Goal: Task Accomplishment & Management: Complete application form

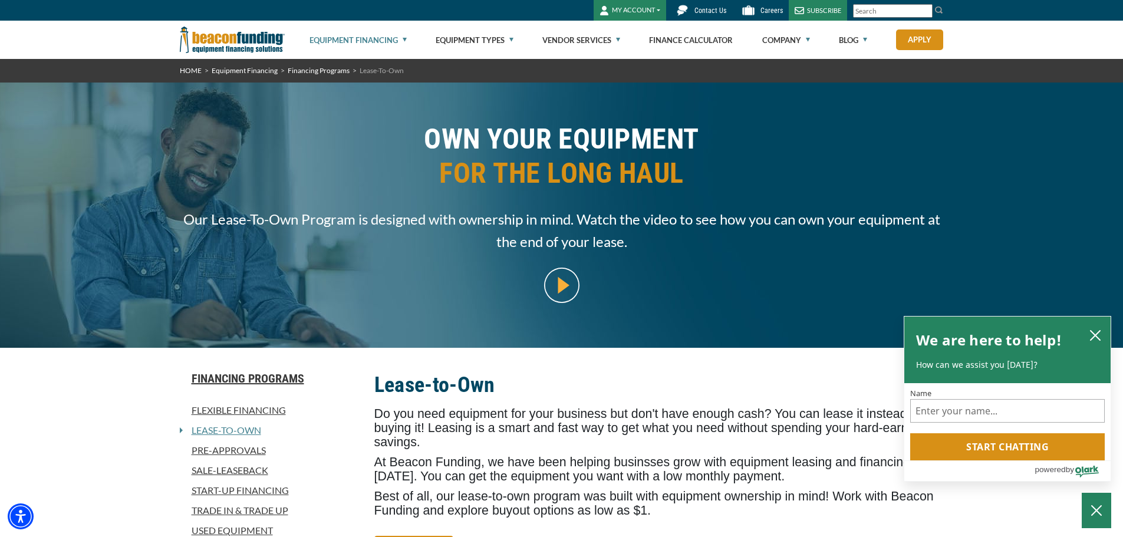
scroll to position [59, 0]
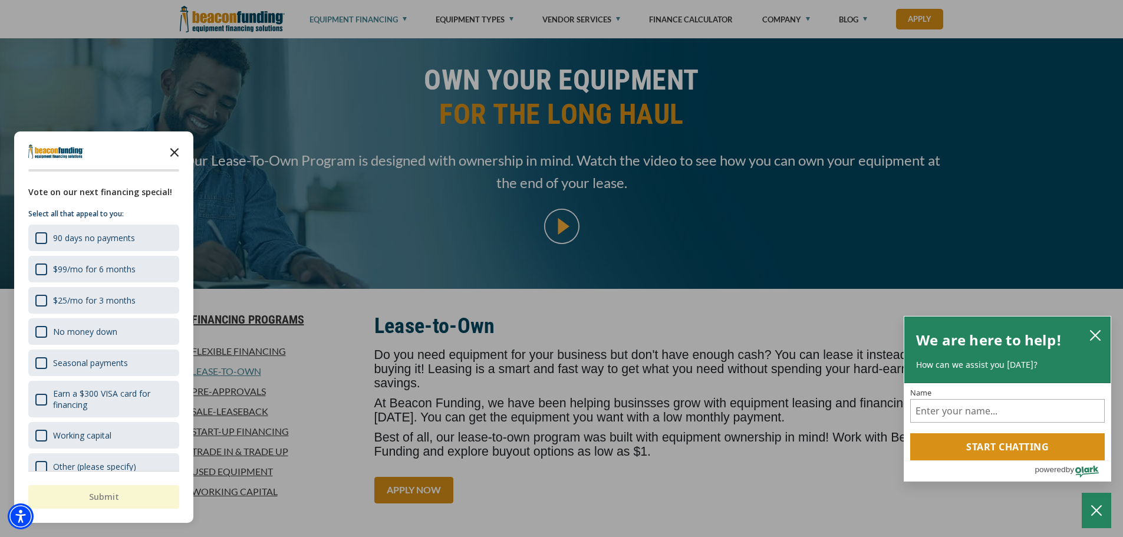
click at [185, 143] on icon "Close the survey" at bounding box center [175, 152] width 24 height 24
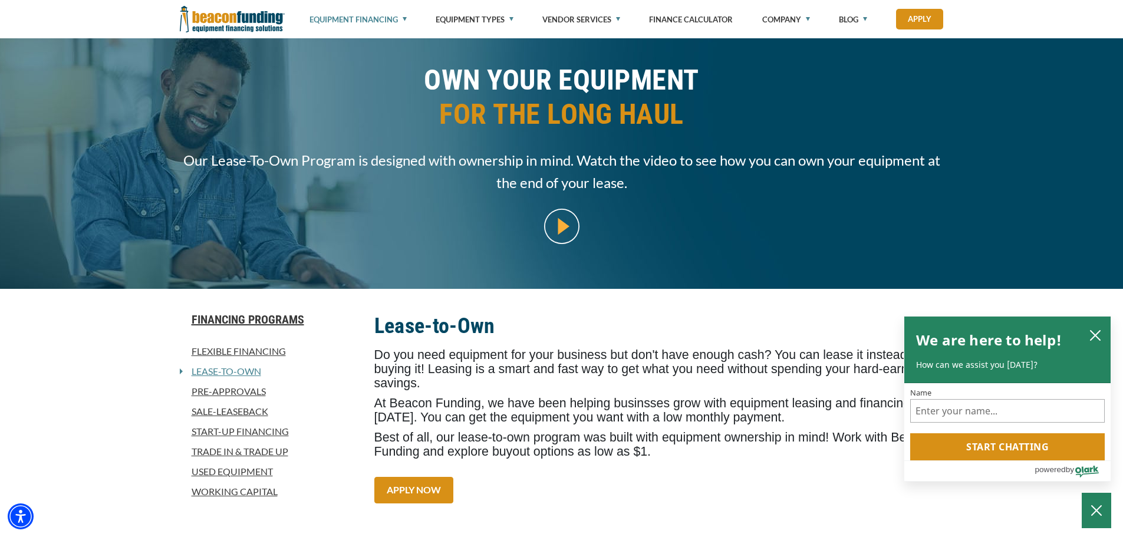
drag, startPoint x: 494, startPoint y: 303, endPoint x: 504, endPoint y: 353, distance: 51.0
click at [504, 353] on span "Do you need equipment for your business but don't have enough cash? You can lea…" at bounding box center [648, 369] width 548 height 42
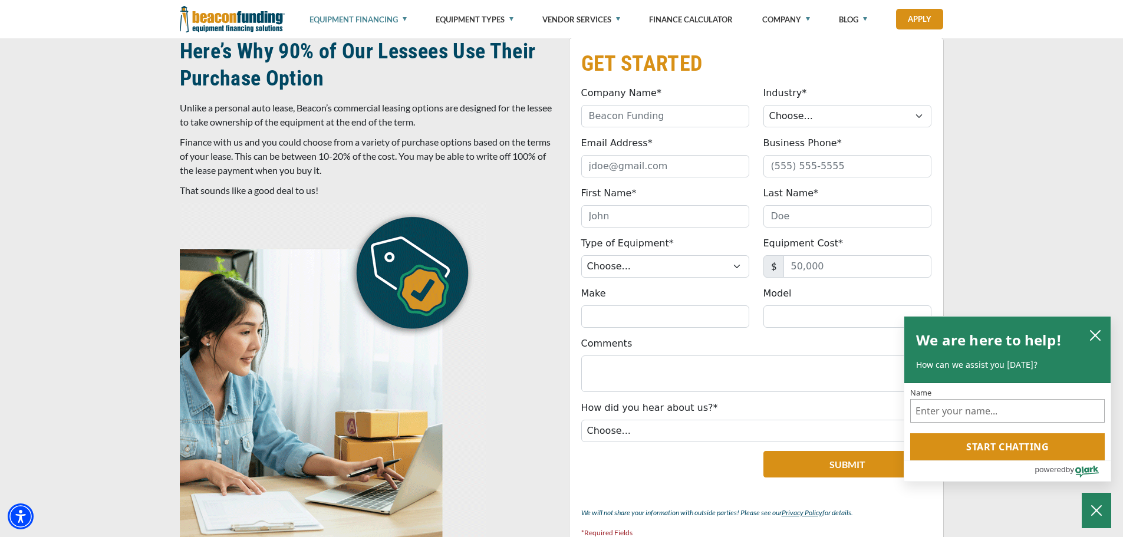
scroll to position [590, 0]
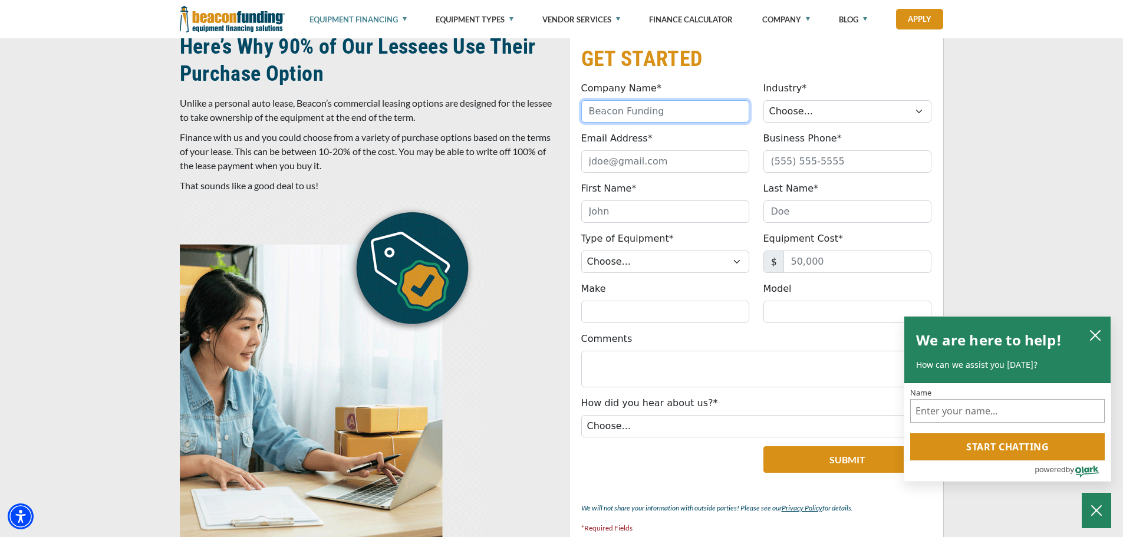
click at [600, 109] on input "Company Name*" at bounding box center [665, 111] width 168 height 22
type input "[PERSON_NAME] JEWELERS"
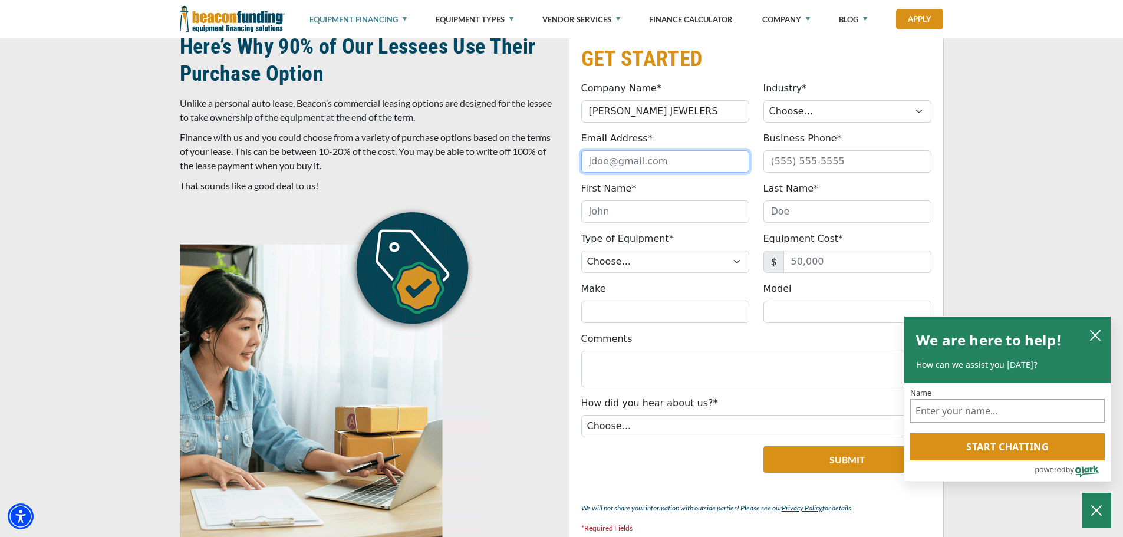
type input "[EMAIL_ADDRESS][DOMAIN_NAME]"
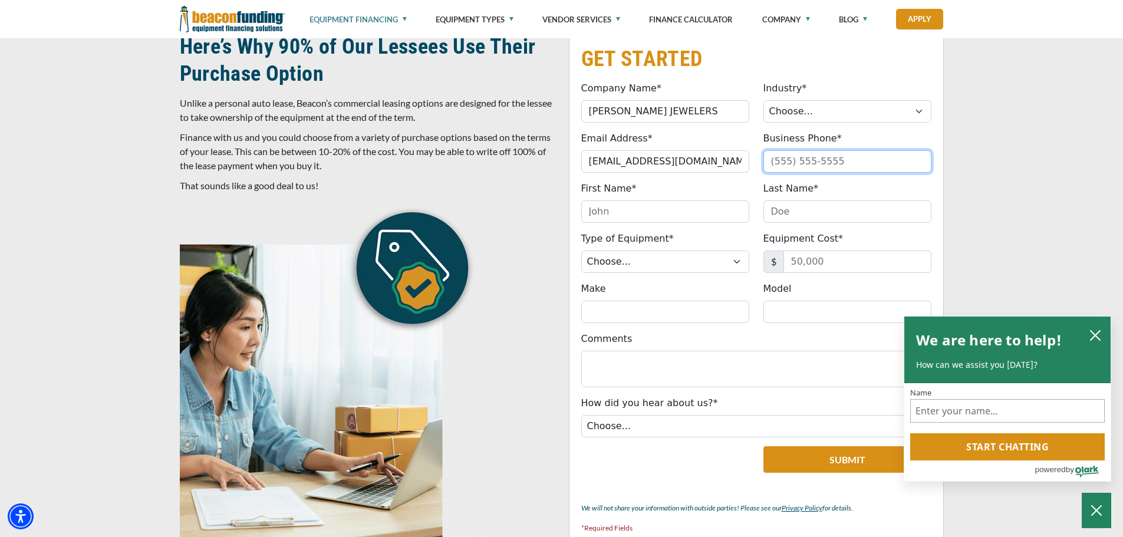
type input "3524763233"
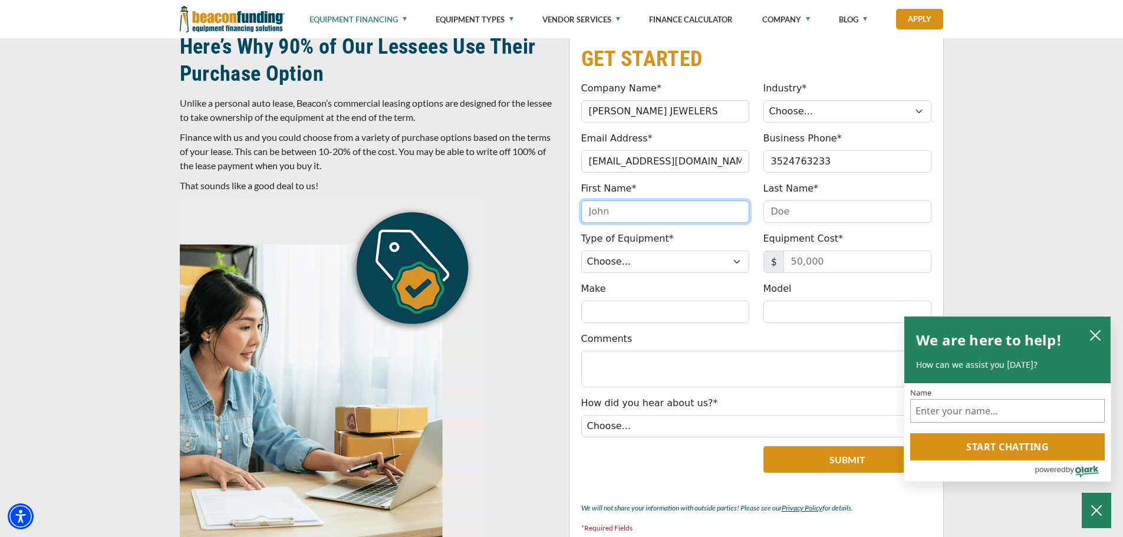
type input "VIJAY"
type input "[PERSON_NAME]"
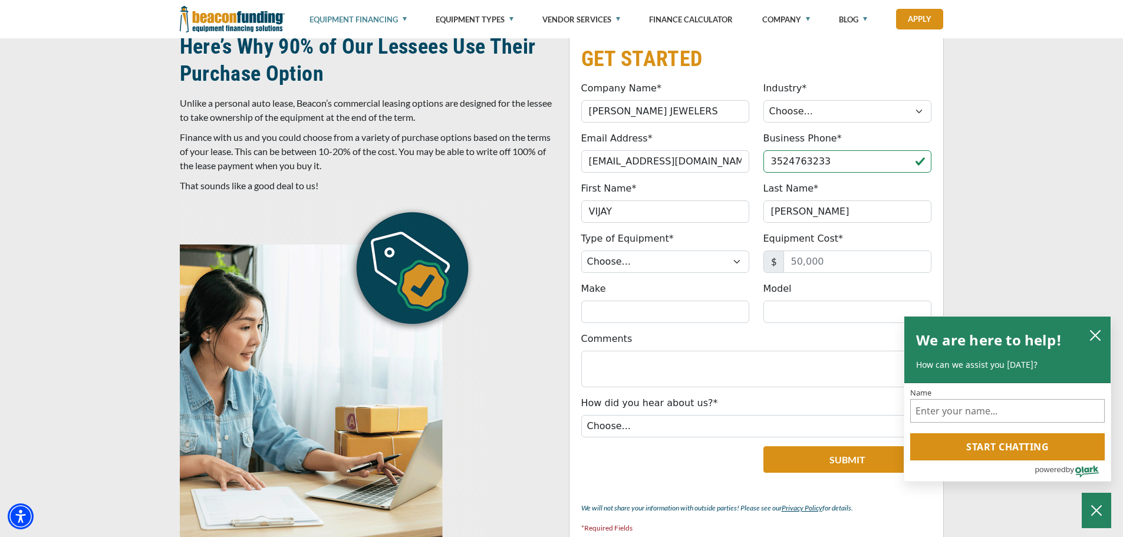
type input "[PHONE_NUMBER]"
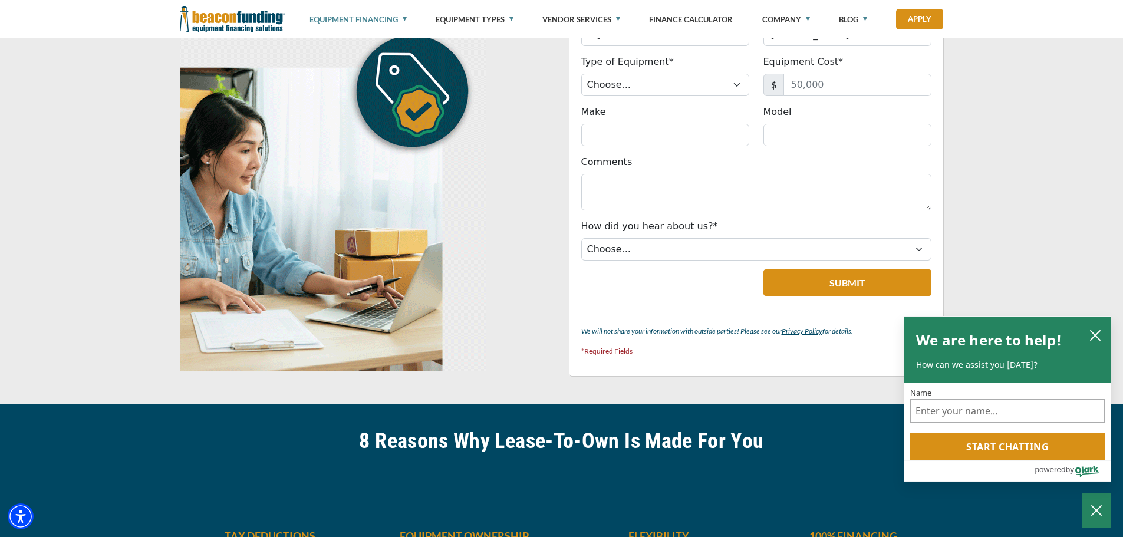
scroll to position [708, 0]
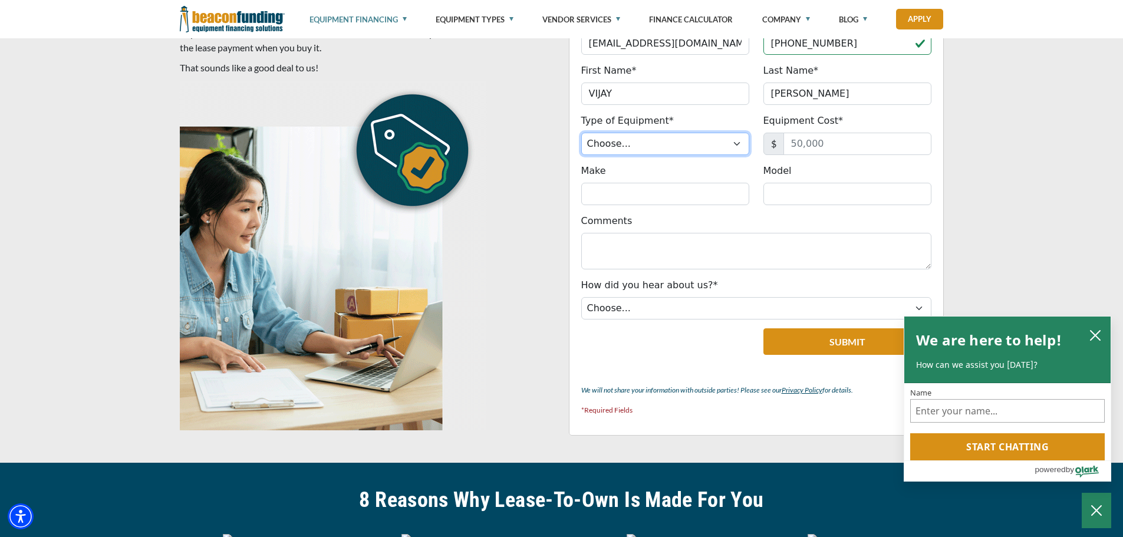
click at [735, 144] on select "Choose... Backhoe Boom/Bucket Truck Chipper Commercial Mower Crane DTG/DTF Prin…" at bounding box center [665, 144] width 168 height 22
click at [710, 139] on select "Choose... Backhoe Boom/Bucket Truck Chipper Commercial Mower Crane DTG/DTF Prin…" at bounding box center [665, 144] width 168 height 22
select select "20"
